Goal: Information Seeking & Learning: Learn about a topic

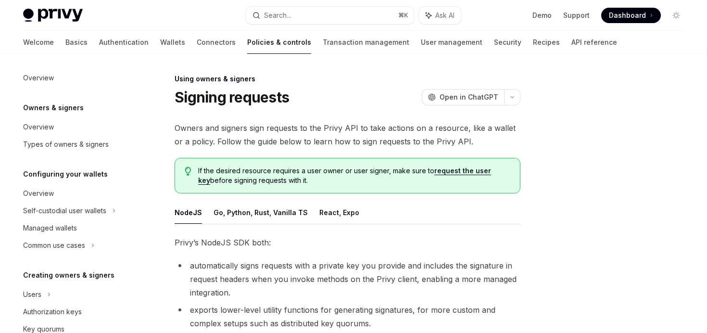
scroll to position [237, 0]
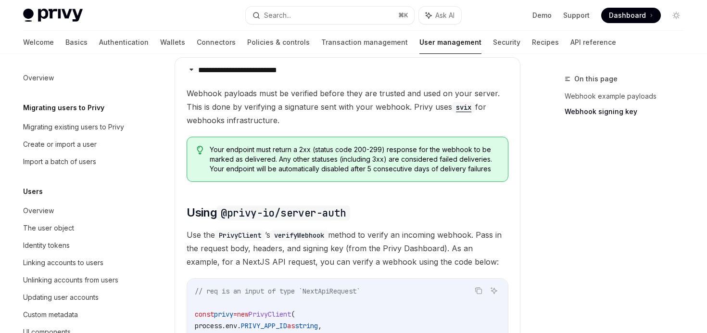
scroll to position [212, 0]
